Goal: Information Seeking & Learning: Learn about a topic

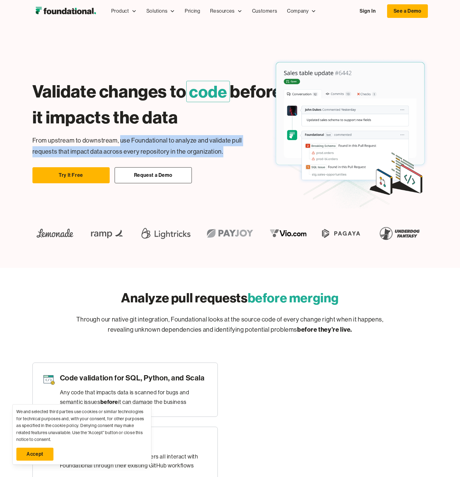
drag, startPoint x: 119, startPoint y: 140, endPoint x: 223, endPoint y: 150, distance: 104.5
click at [223, 150] on p "From upstream to downstream, use Foundational to analyze and validate pull requ…" at bounding box center [147, 146] width 230 height 22
click at [228, 151] on p "From upstream to downstream, use Foundational to analyze and validate pull requ…" at bounding box center [147, 146] width 230 height 22
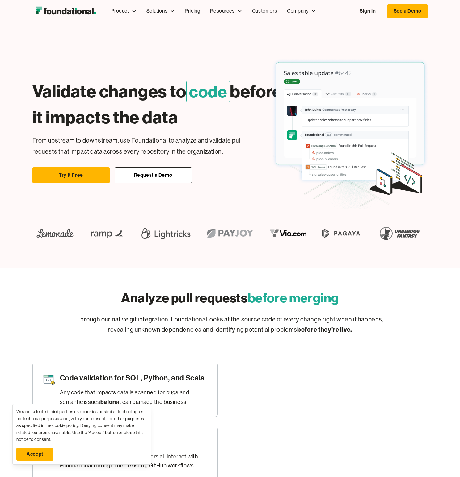
scroll to position [90, 0]
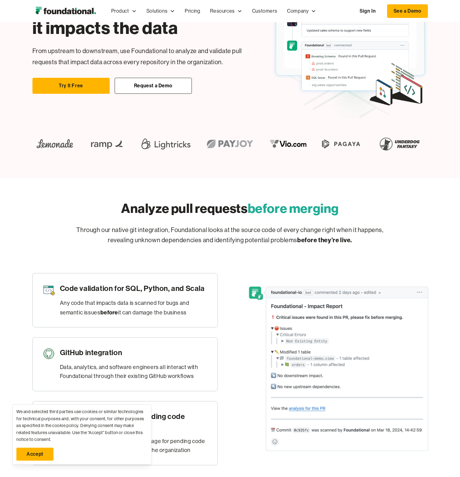
click at [171, 231] on p "Through our native git integration, Foundational looks at the source code of ev…" at bounding box center [230, 235] width 316 height 20
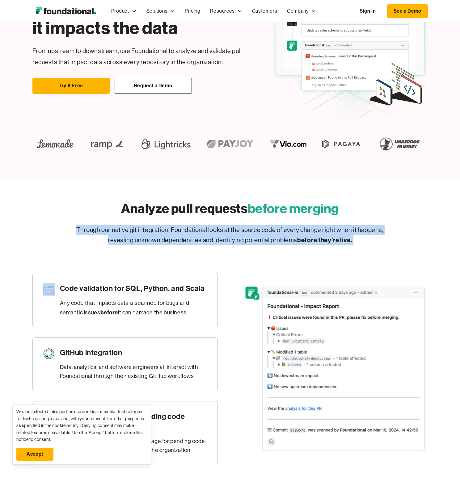
click at [171, 231] on p "Through our native git integration, Foundational looks at the source code of ev…" at bounding box center [230, 235] width 316 height 20
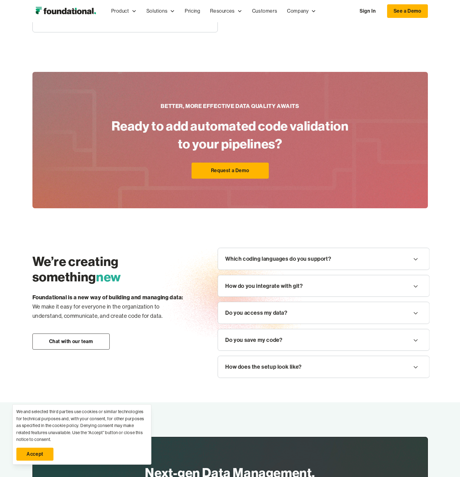
scroll to position [531, 0]
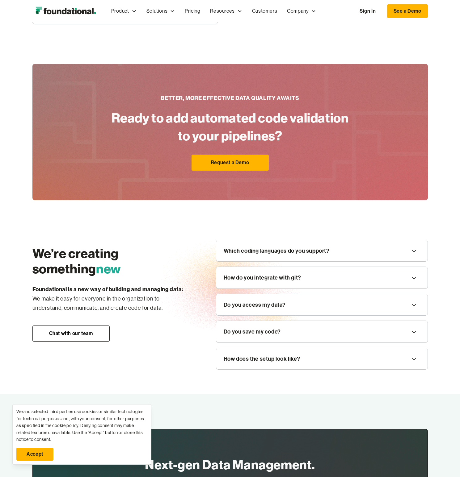
click at [103, 255] on h2 "We’re creating something new" at bounding box center [111, 261] width 159 height 31
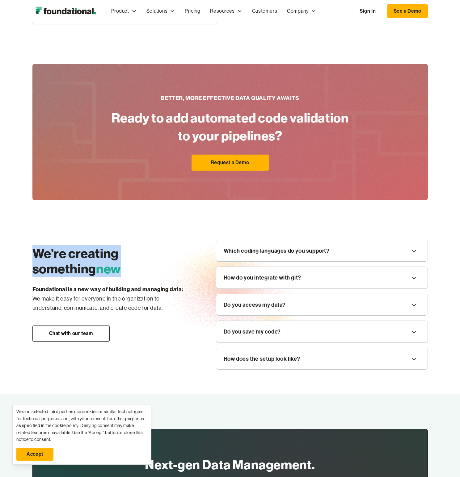
click at [103, 255] on h2 "We’re creating something new" at bounding box center [111, 261] width 159 height 31
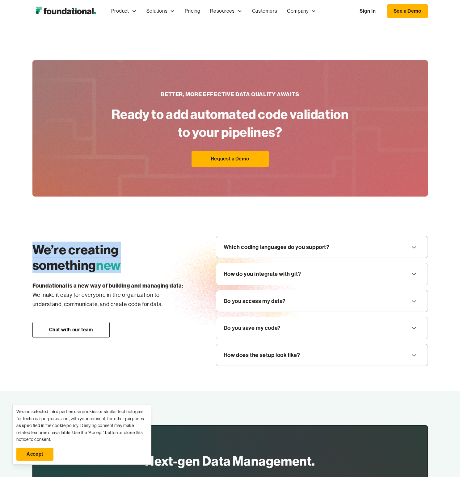
scroll to position [607, 0]
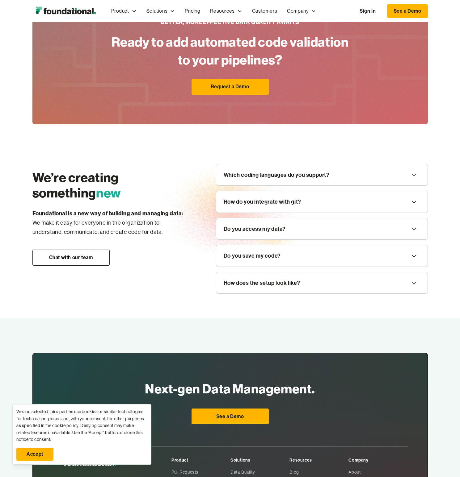
click at [102, 219] on p "Foundational is a new way of building and managing data: ‍ We make it easy for …" at bounding box center [111, 223] width 159 height 28
click at [102, 220] on p "Foundational is a new way of building and managing data: ‍ We make it easy for …" at bounding box center [111, 223] width 159 height 28
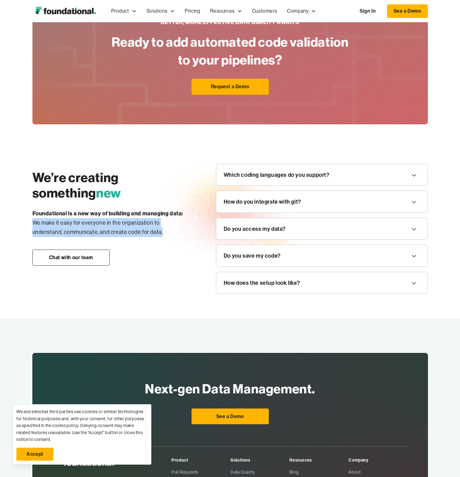
click at [102, 220] on p "Foundational is a new way of building and managing data: ‍ We make it easy for …" at bounding box center [111, 223] width 159 height 28
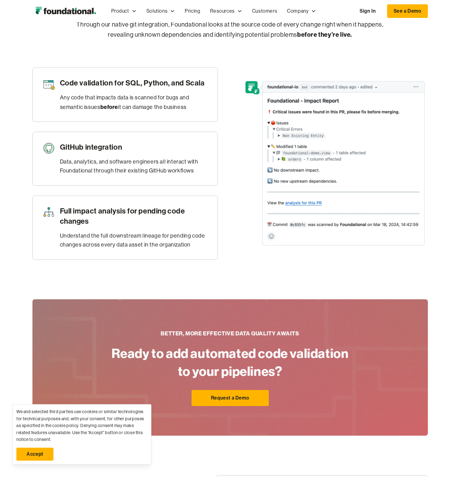
scroll to position [41, 0]
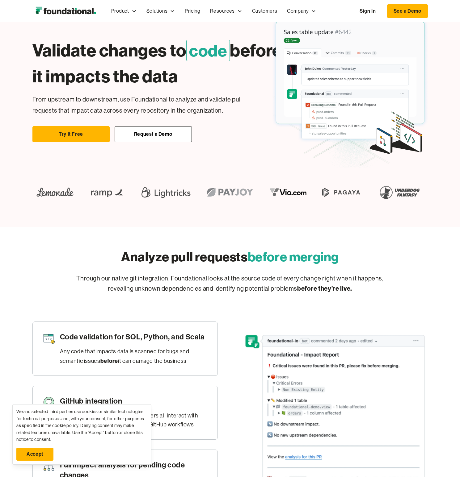
click at [174, 279] on p "Through our native git integration, Foundational looks at the source code of ev…" at bounding box center [230, 284] width 316 height 20
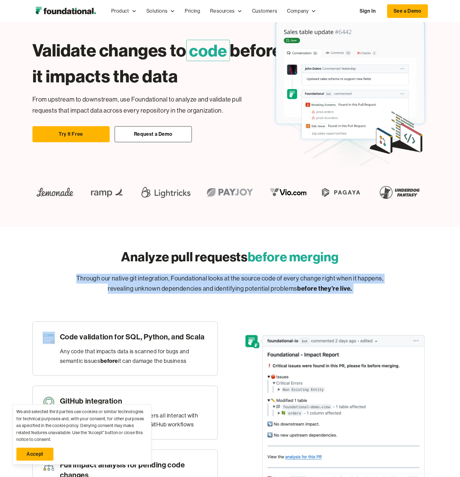
click at [174, 279] on p "Through our native git integration, Foundational looks at the source code of ev…" at bounding box center [230, 284] width 316 height 20
